Goal: Task Accomplishment & Management: Manage account settings

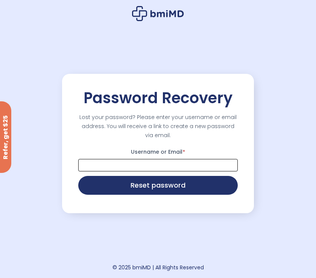
click at [151, 163] on input "Username or Email *" at bounding box center [158, 165] width 160 height 12
type input "**********"
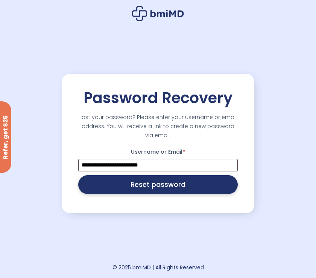
click at [156, 185] on button "Reset password" at bounding box center [158, 184] width 160 height 19
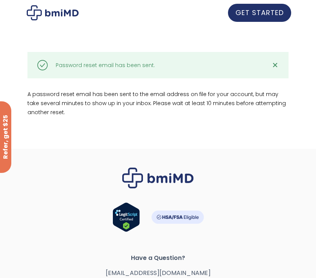
click at [116, 59] on div ".path{fill:none;stroke:#000;stroke-miterlimit:10;stroke-width:1.5px;} Password …" at bounding box center [157, 65] width 261 height 26
click at [263, 19] on link "GET STARTED" at bounding box center [259, 12] width 63 height 18
click at [73, 12] on img at bounding box center [53, 12] width 52 height 15
